Goal: Task Accomplishment & Management: Use online tool/utility

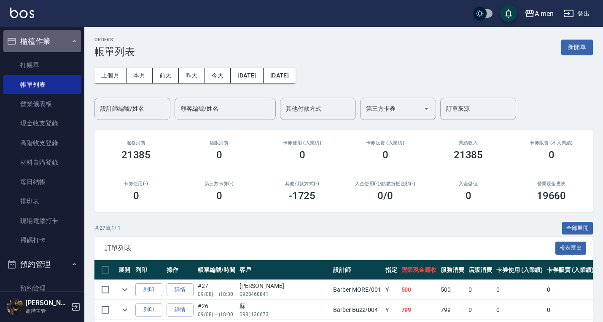
click at [49, 40] on button "櫃檯作業" at bounding box center [42, 41] width 78 height 22
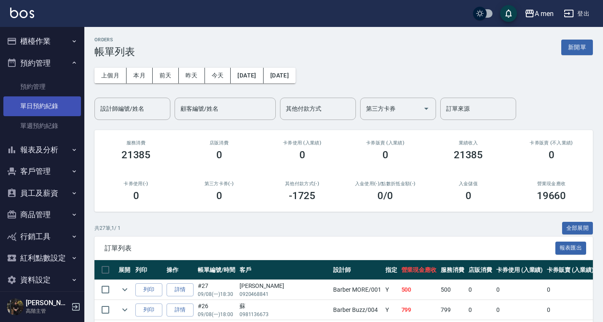
click at [59, 106] on link "單日預約紀錄" at bounding box center [42, 106] width 78 height 19
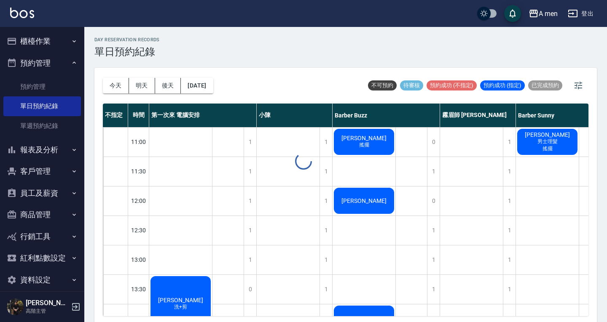
click at [117, 85] on div at bounding box center [303, 161] width 607 height 322
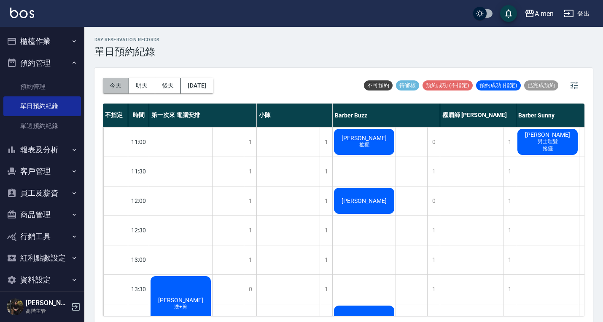
click at [117, 85] on button "今天" at bounding box center [116, 86] width 26 height 16
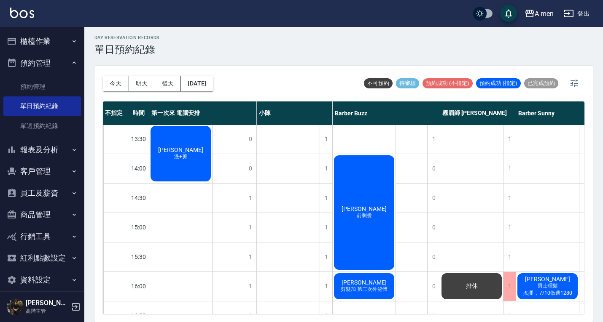
scroll to position [134, 0]
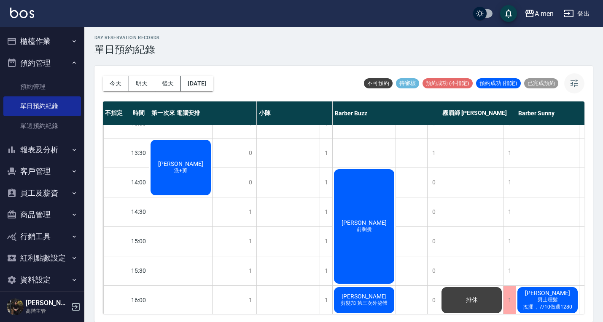
click at [576, 86] on icon "button" at bounding box center [574, 83] width 10 height 10
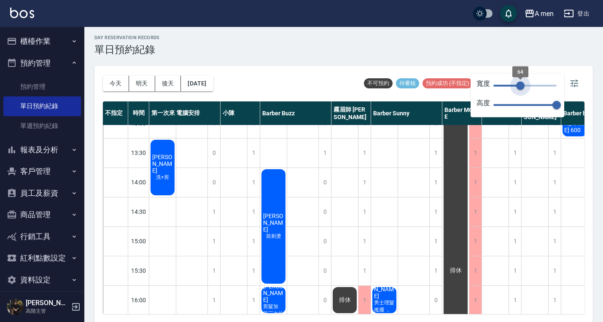
drag, startPoint x: 547, startPoint y: 84, endPoint x: 520, endPoint y: 91, distance: 27.6
click at [520, 91] on span "64" at bounding box center [524, 86] width 63 height 13
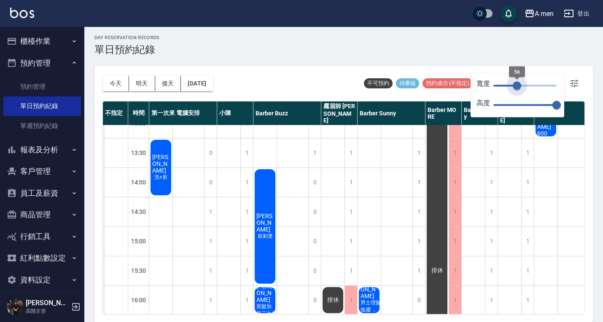
click at [517, 90] on span "56" at bounding box center [516, 86] width 8 height 8
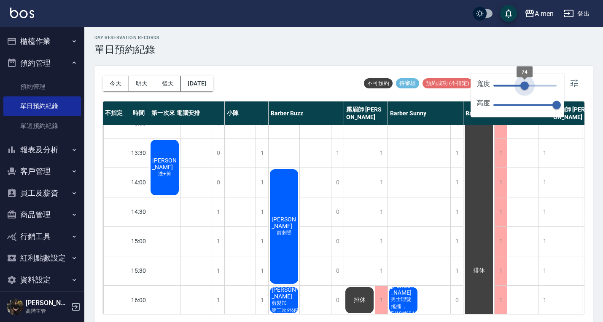
drag, startPoint x: 519, startPoint y: 85, endPoint x: 523, endPoint y: 88, distance: 5.1
click at [523, 88] on span "74" at bounding box center [524, 86] width 8 height 8
type input "72"
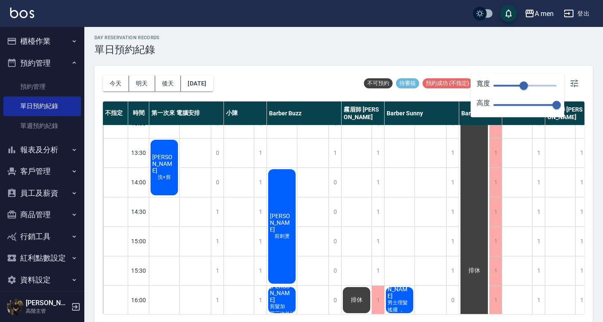
click at [588, 161] on div "[DATE] [DATE] [DATE] [DATE] 不可預約 待審核 預約成功 (不指定) 預約成功 (指定) 已完成預約 不指定 時間 第一次來 電腦安…" at bounding box center [343, 194] width 498 height 257
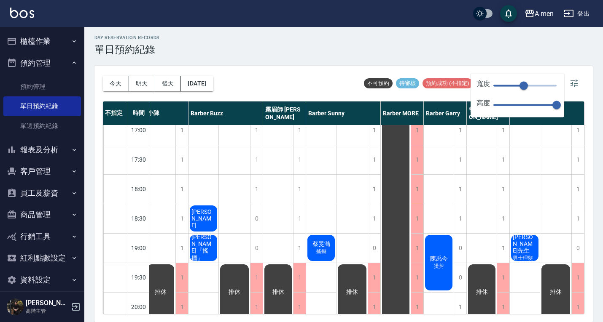
scroll to position [357, 83]
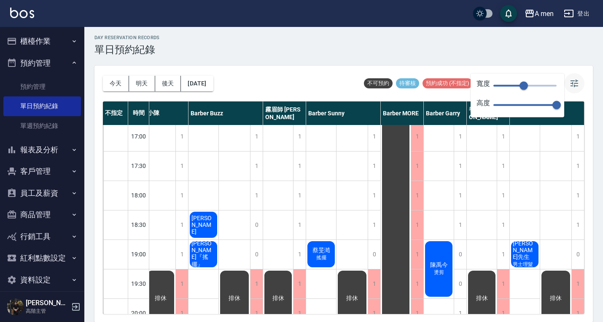
click at [569, 91] on button "button" at bounding box center [574, 83] width 20 height 20
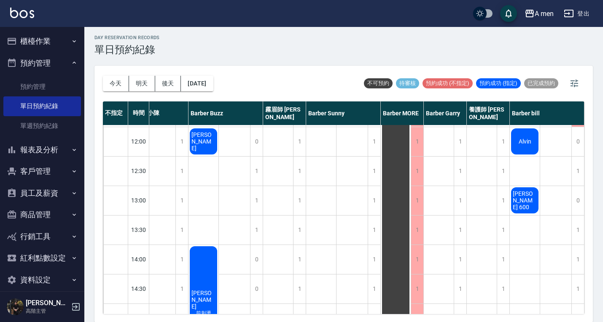
scroll to position [69, 83]
